Goal: Find specific page/section

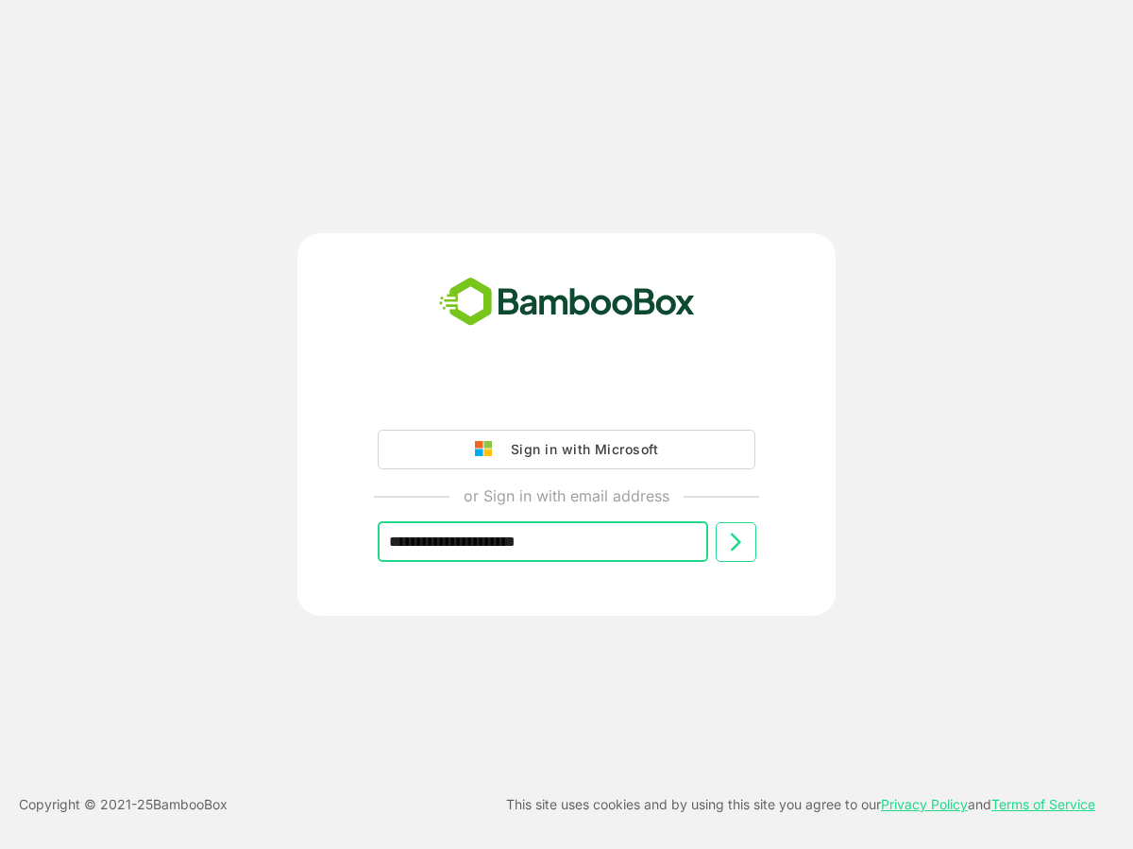
type input "**********"
click at [737, 548] on icon at bounding box center [735, 542] width 23 height 23
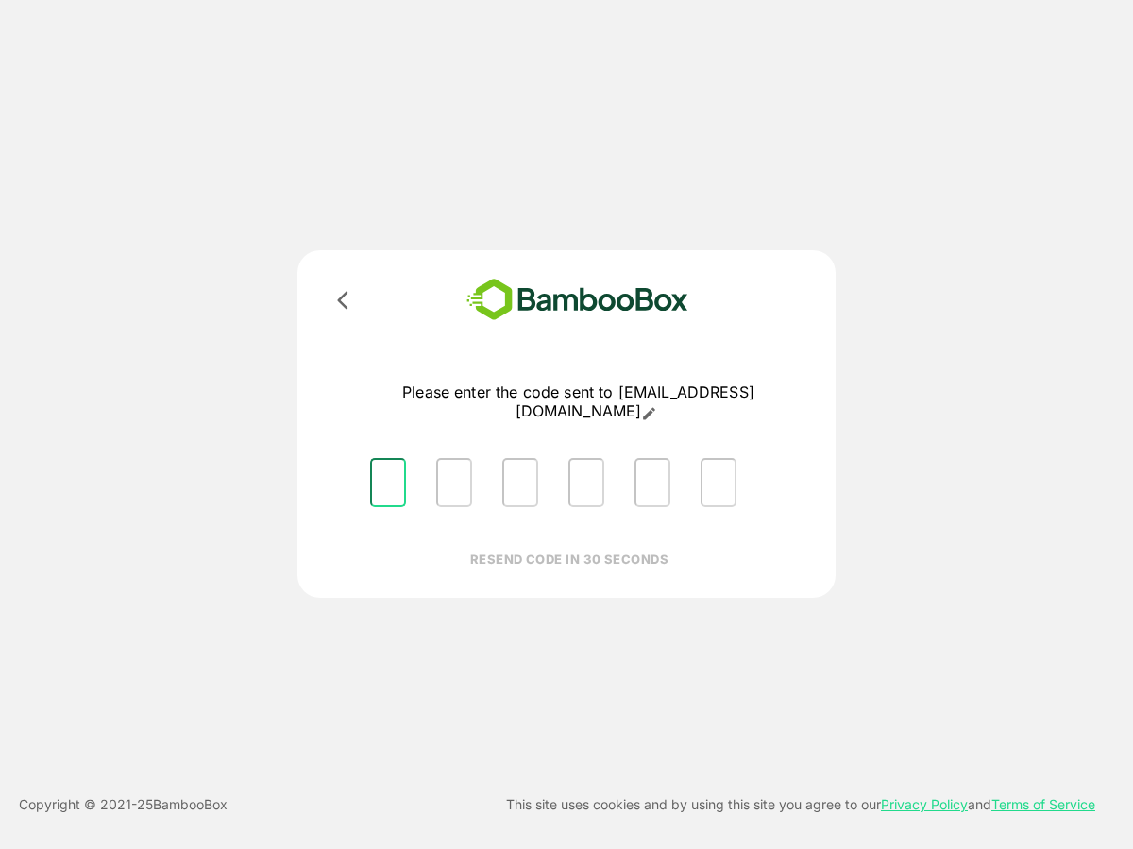
click at [384, 459] on input "Please enter OTP character 1" at bounding box center [388, 482] width 36 height 49
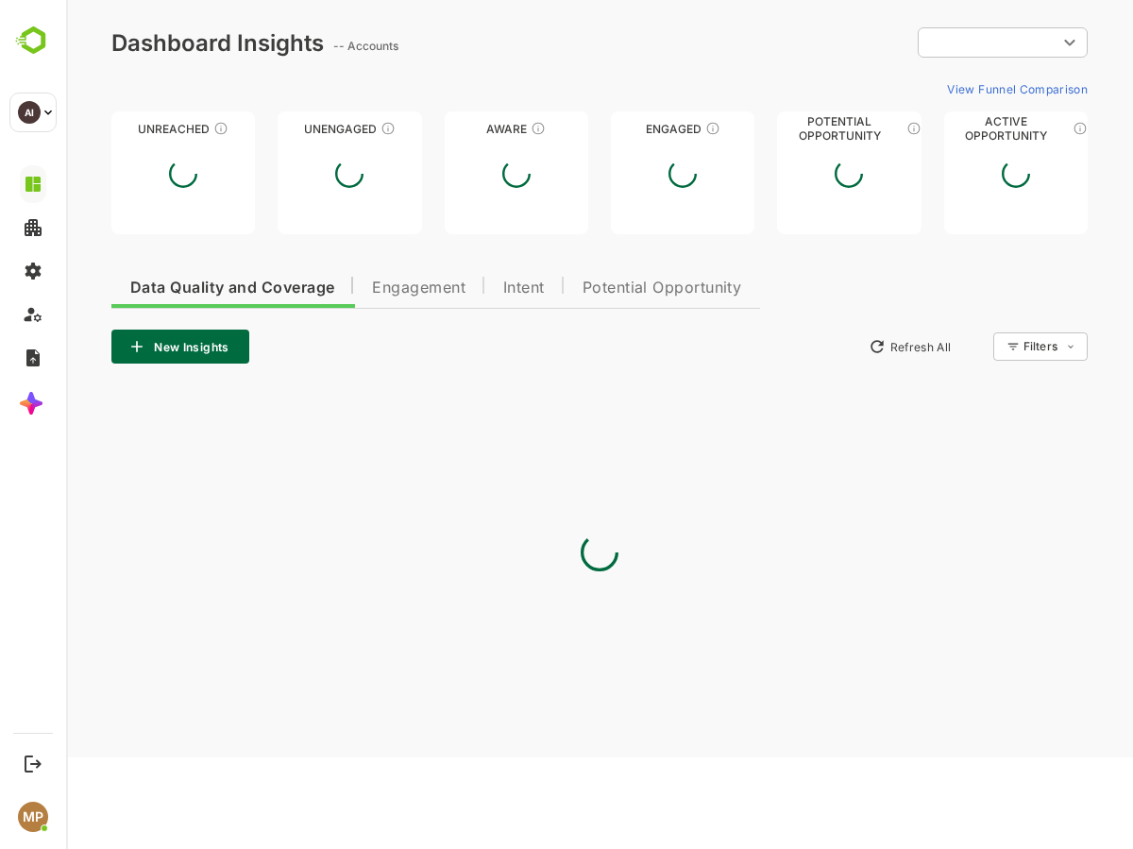
type input "**********"
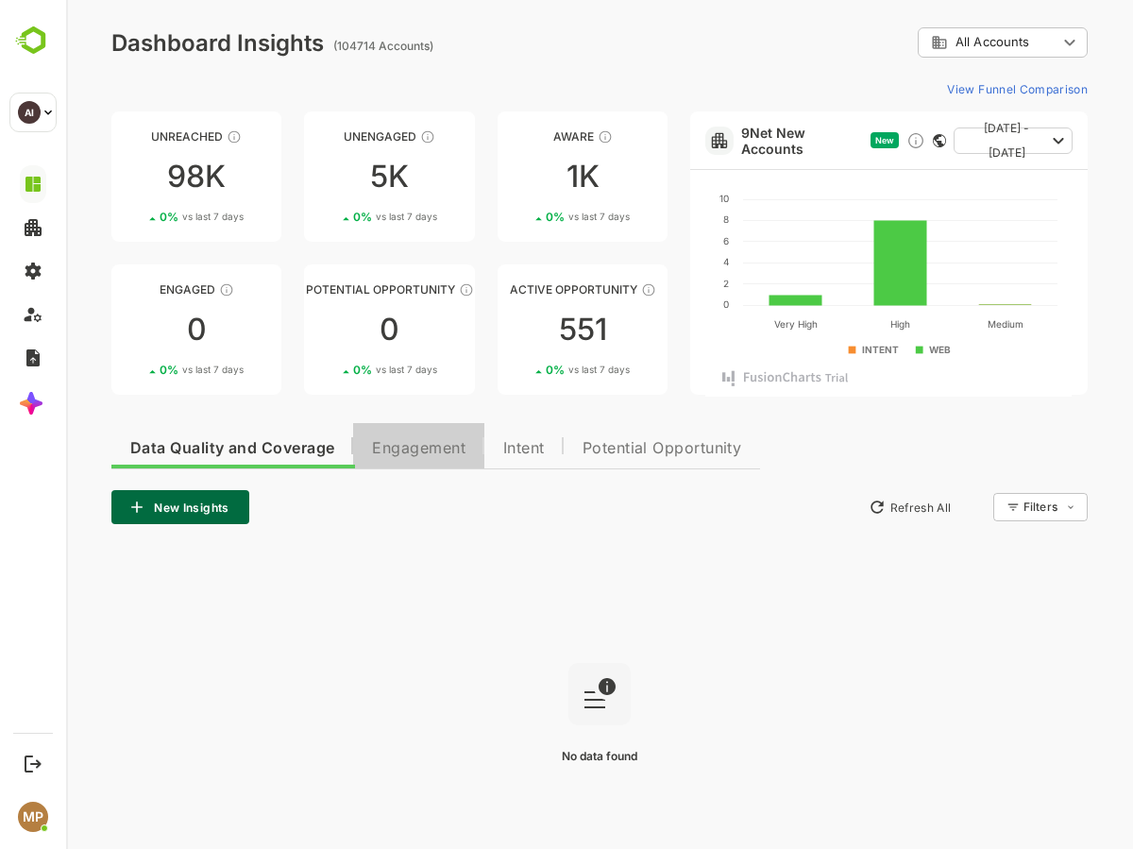
click at [438, 463] on button "Engagement" at bounding box center [418, 445] width 131 height 45
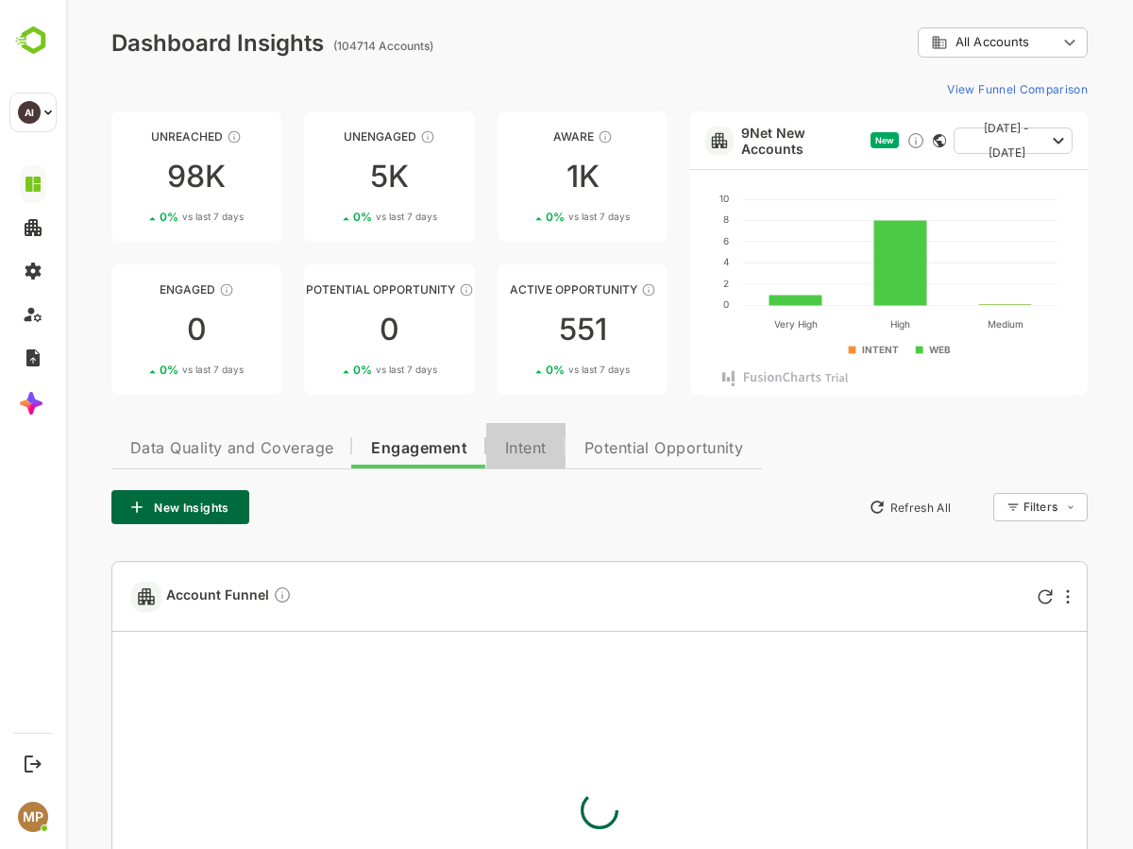
click at [520, 451] on span "Intent" at bounding box center [526, 448] width 42 height 15
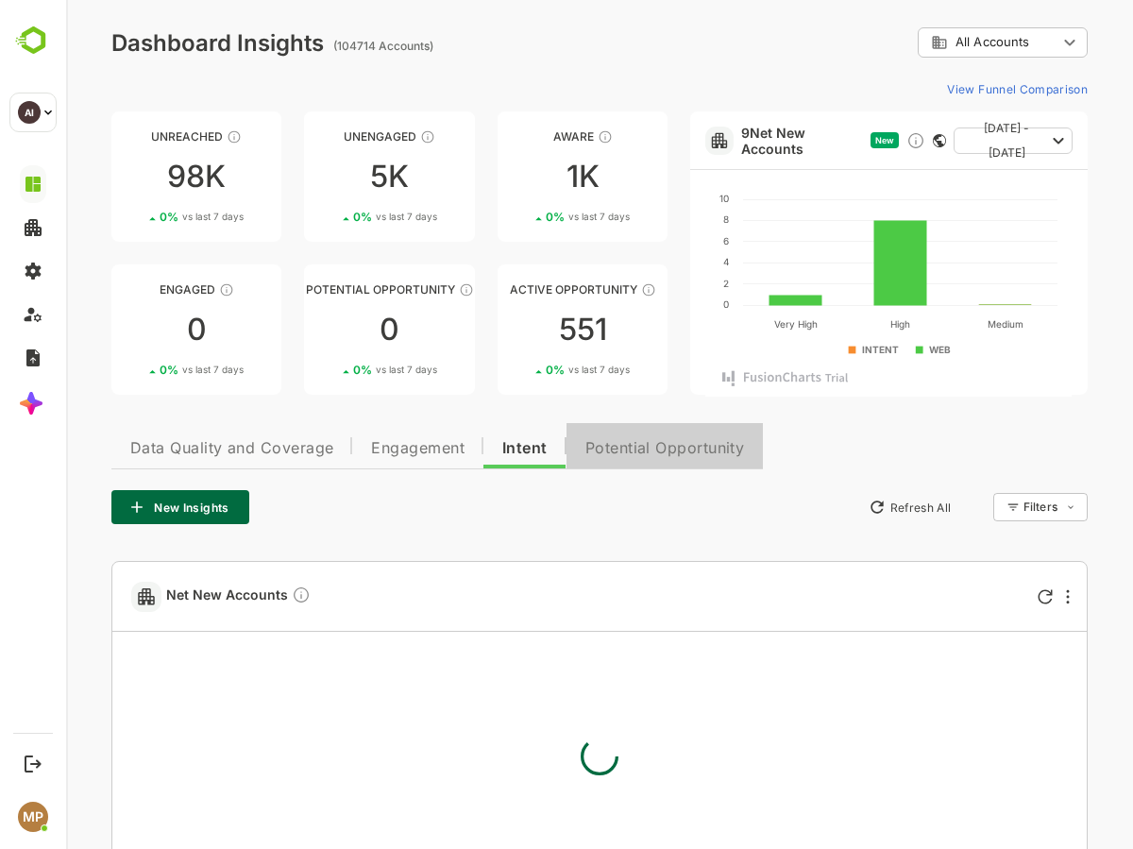
click at [619, 450] on span "Potential Opportunity" at bounding box center [666, 448] width 160 height 15
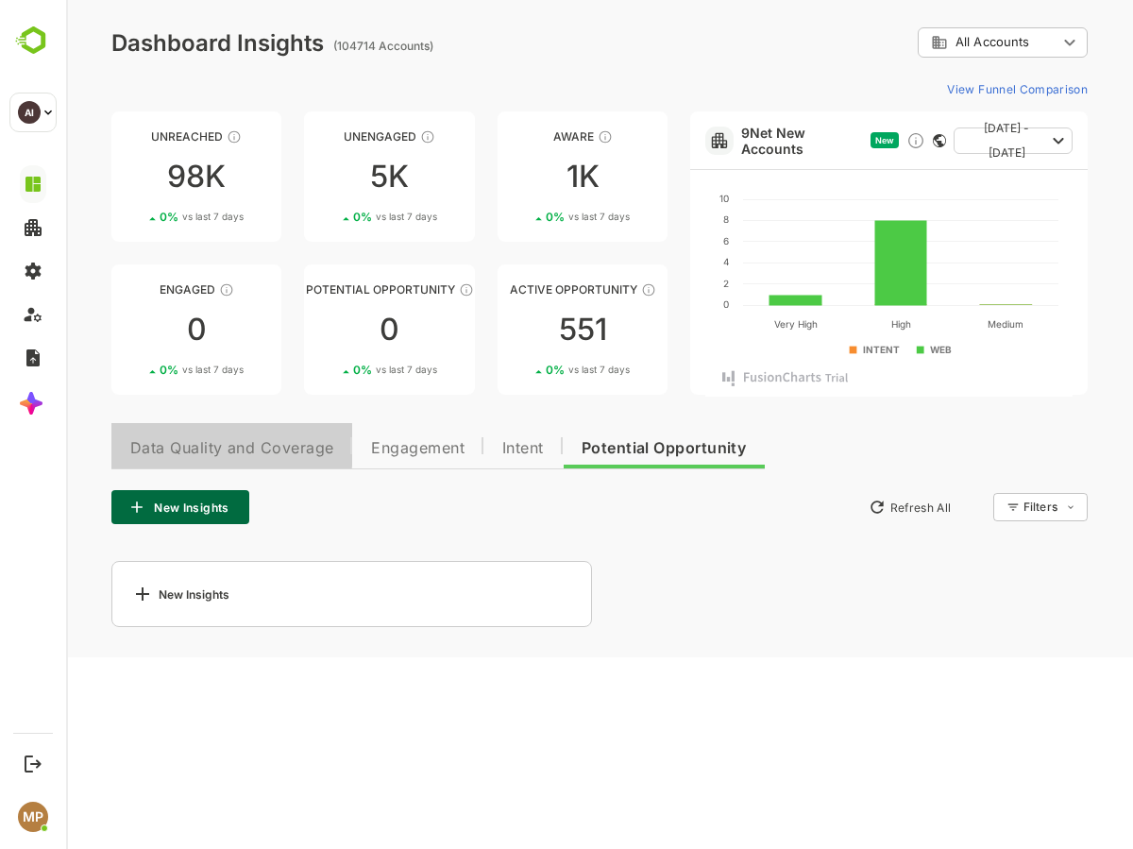
drag, startPoint x: 125, startPoint y: 445, endPoint x: 224, endPoint y: 442, distance: 99.2
click at [224, 442] on button "Data Quality and Coverage" at bounding box center [231, 445] width 241 height 45
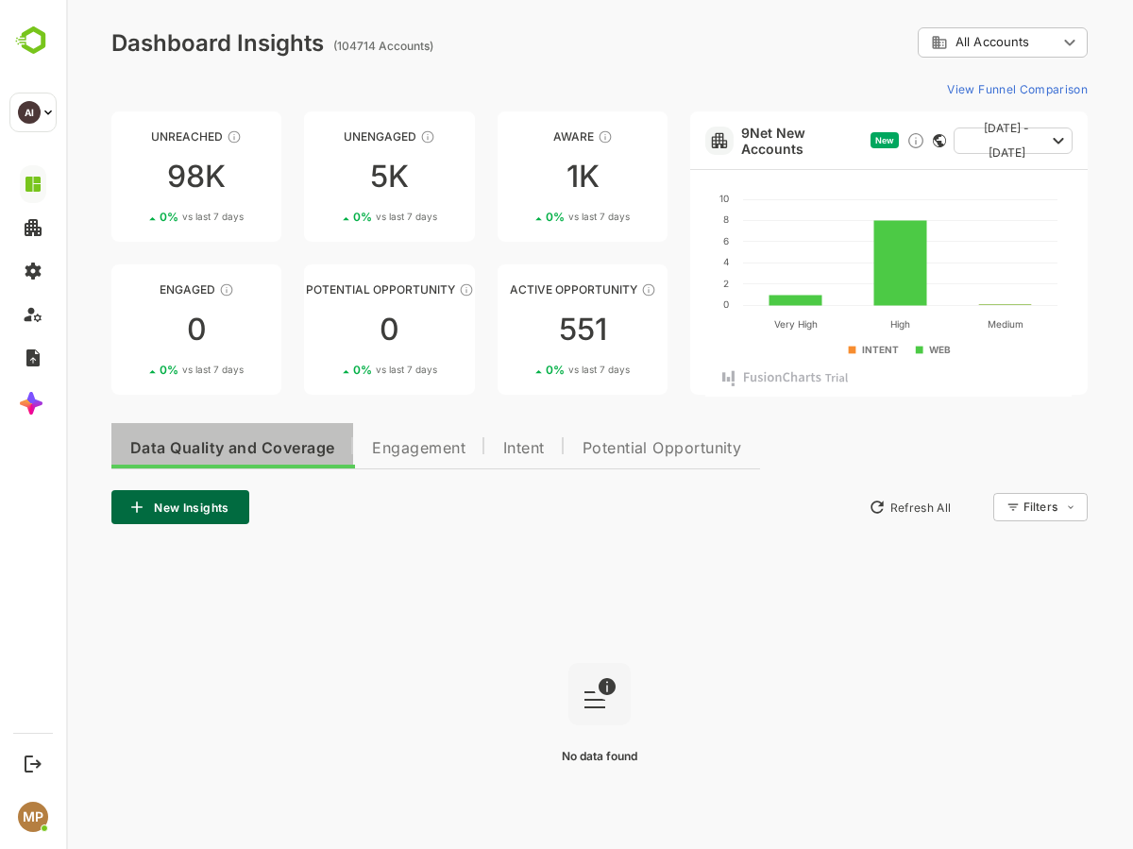
drag, startPoint x: 340, startPoint y: 445, endPoint x: 264, endPoint y: 450, distance: 75.7
click at [264, 450] on button "Data Quality and Coverage" at bounding box center [232, 445] width 242 height 45
